Goal: Entertainment & Leisure: Consume media (video, audio)

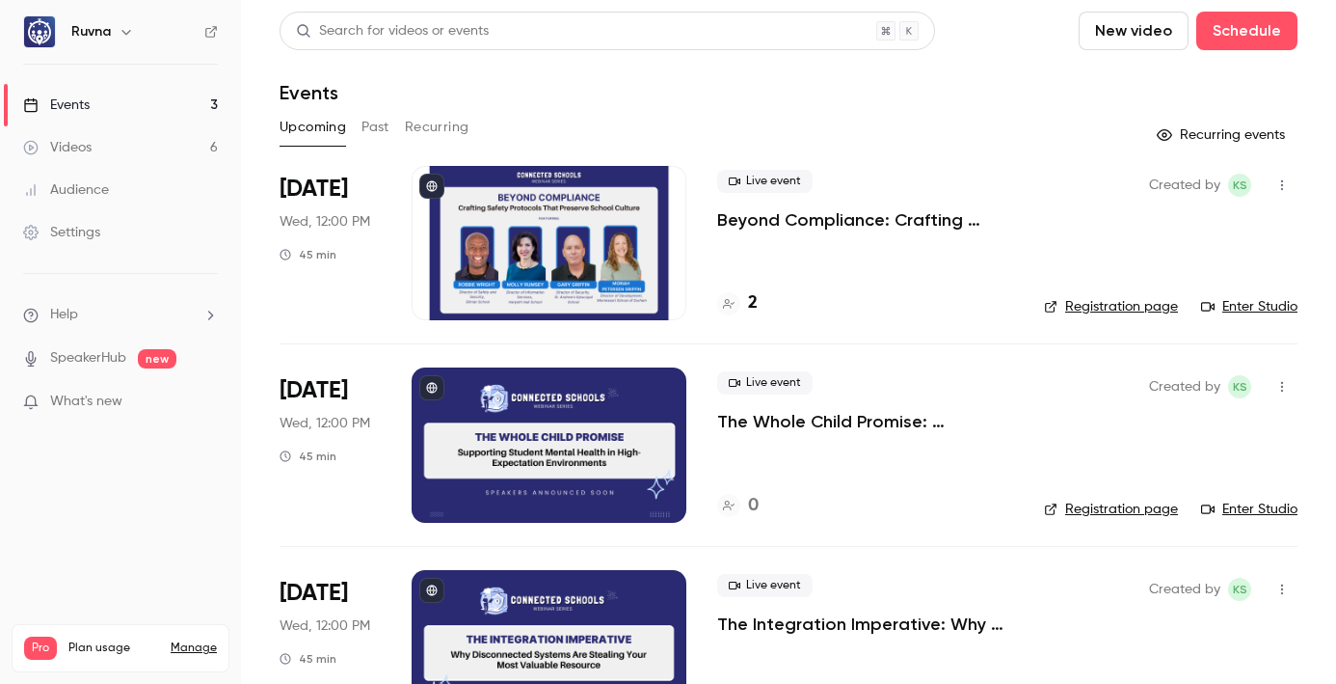
click at [151, 149] on link "Videos 6" at bounding box center [120, 147] width 241 height 42
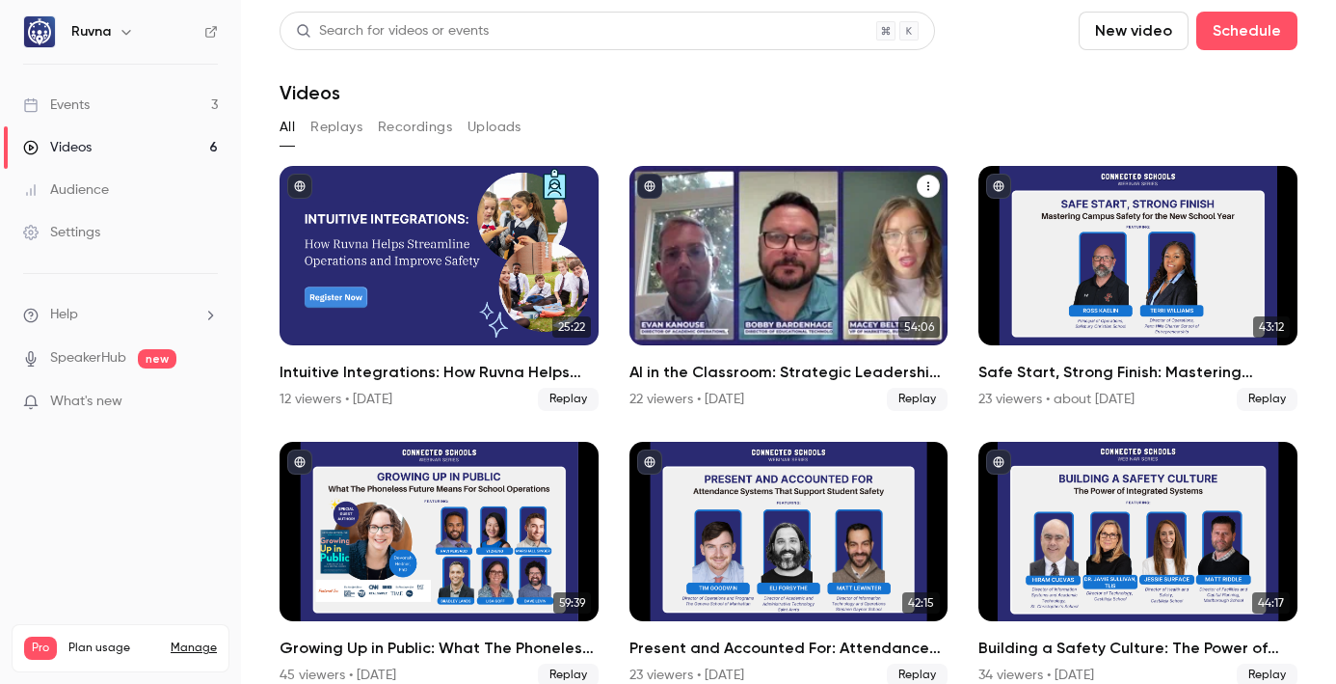
click at [747, 366] on h2 "AI in the Classroom: Strategic Leadership for the Future-Ready Independent Scho…" at bounding box center [789, 372] width 319 height 23
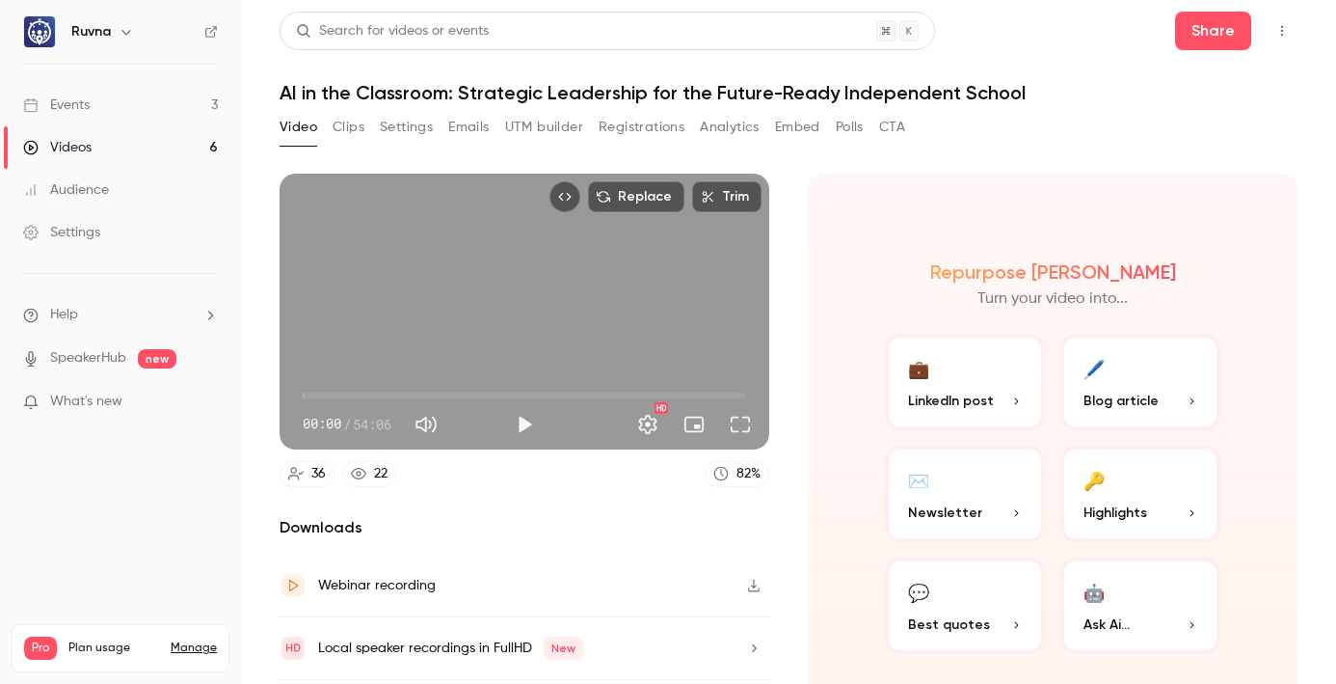
click at [357, 122] on button "Clips" at bounding box center [349, 127] width 32 height 31
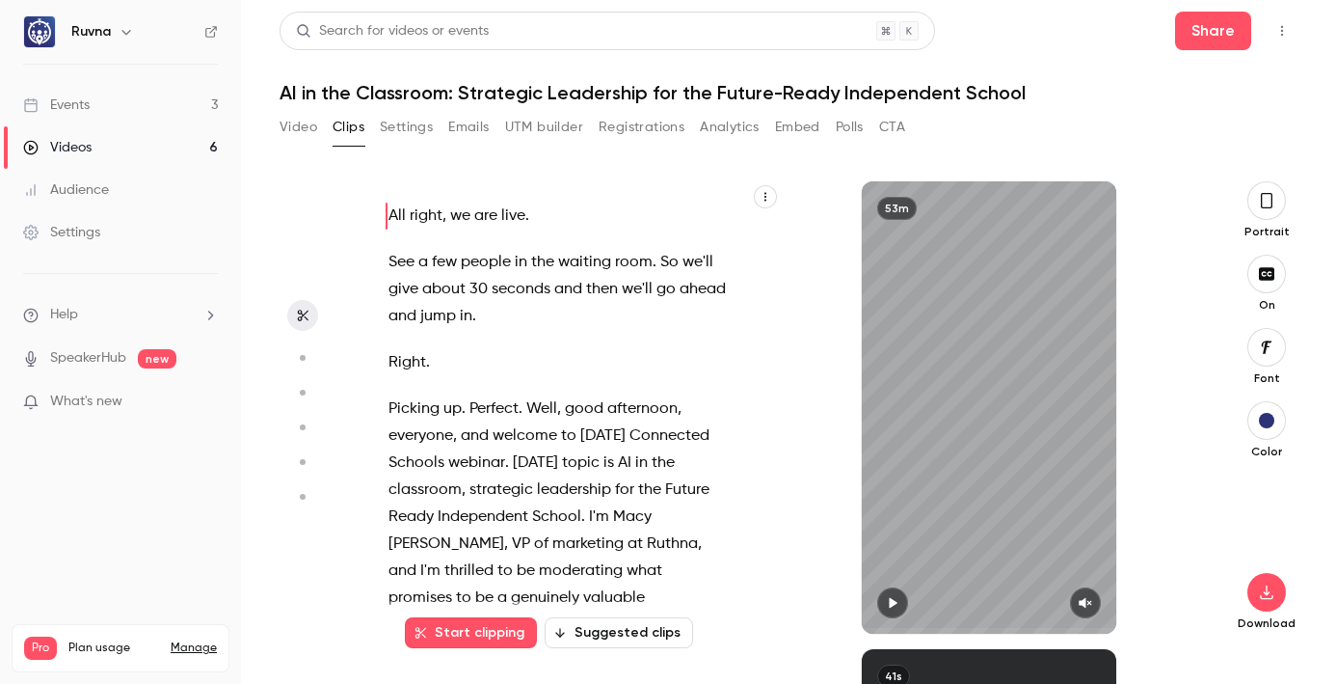
click at [208, 109] on link "Events 3" at bounding box center [120, 105] width 241 height 42
